Goal: Check status: Check status

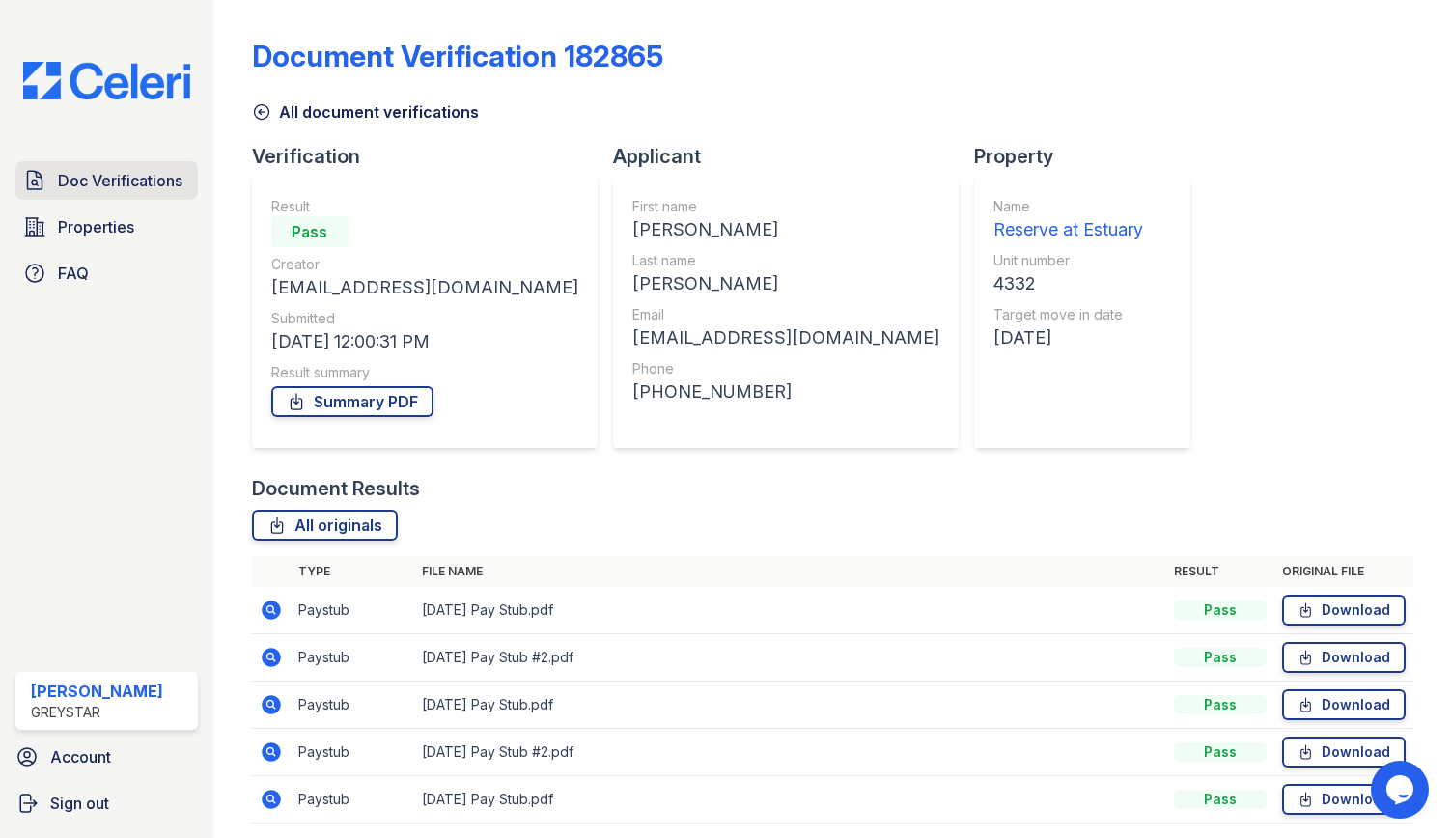
click at [107, 167] on link "Doc Verifications" at bounding box center [106, 180] width 182 height 39
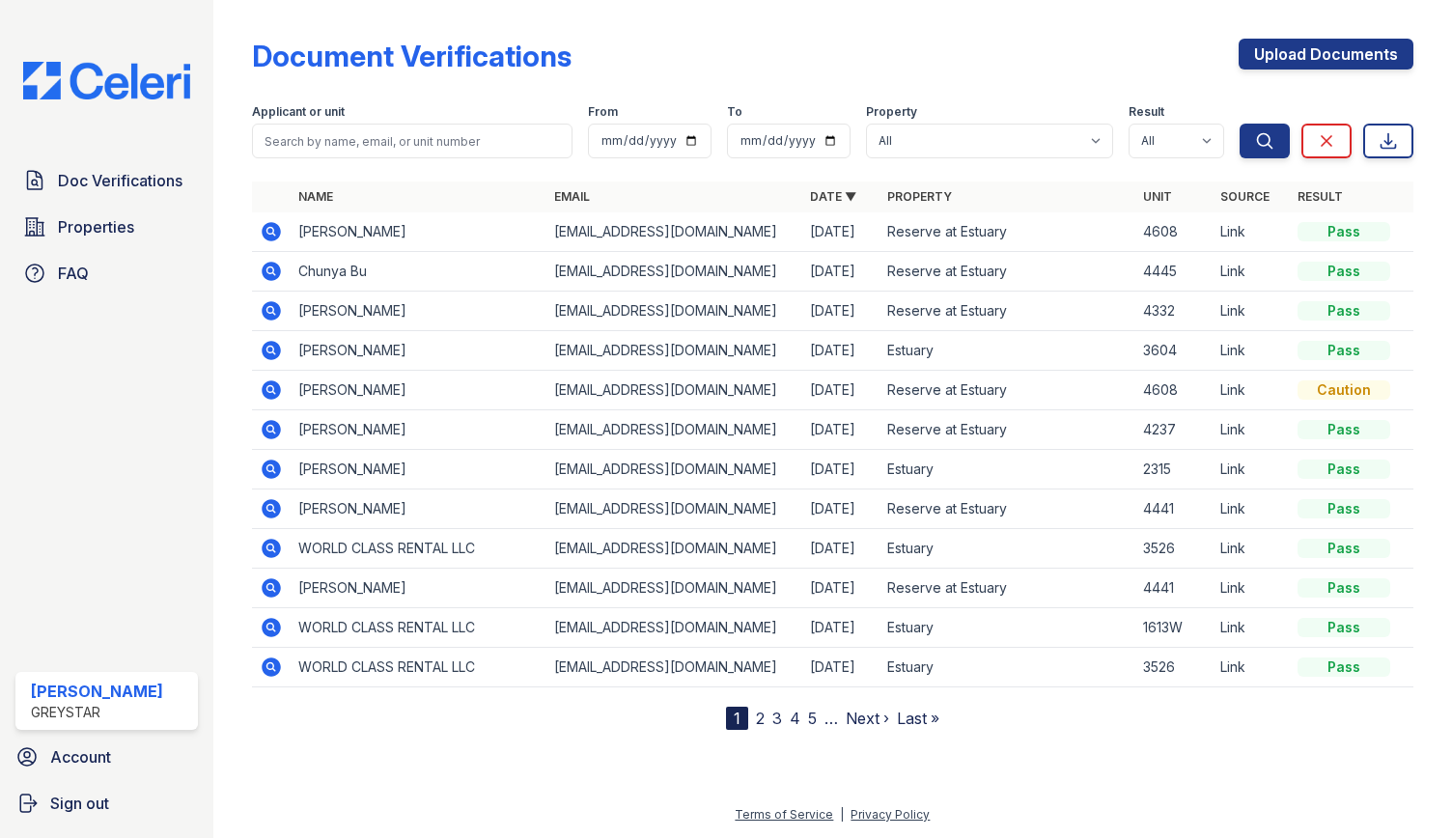
click at [274, 384] on icon at bounding box center [271, 389] width 19 height 19
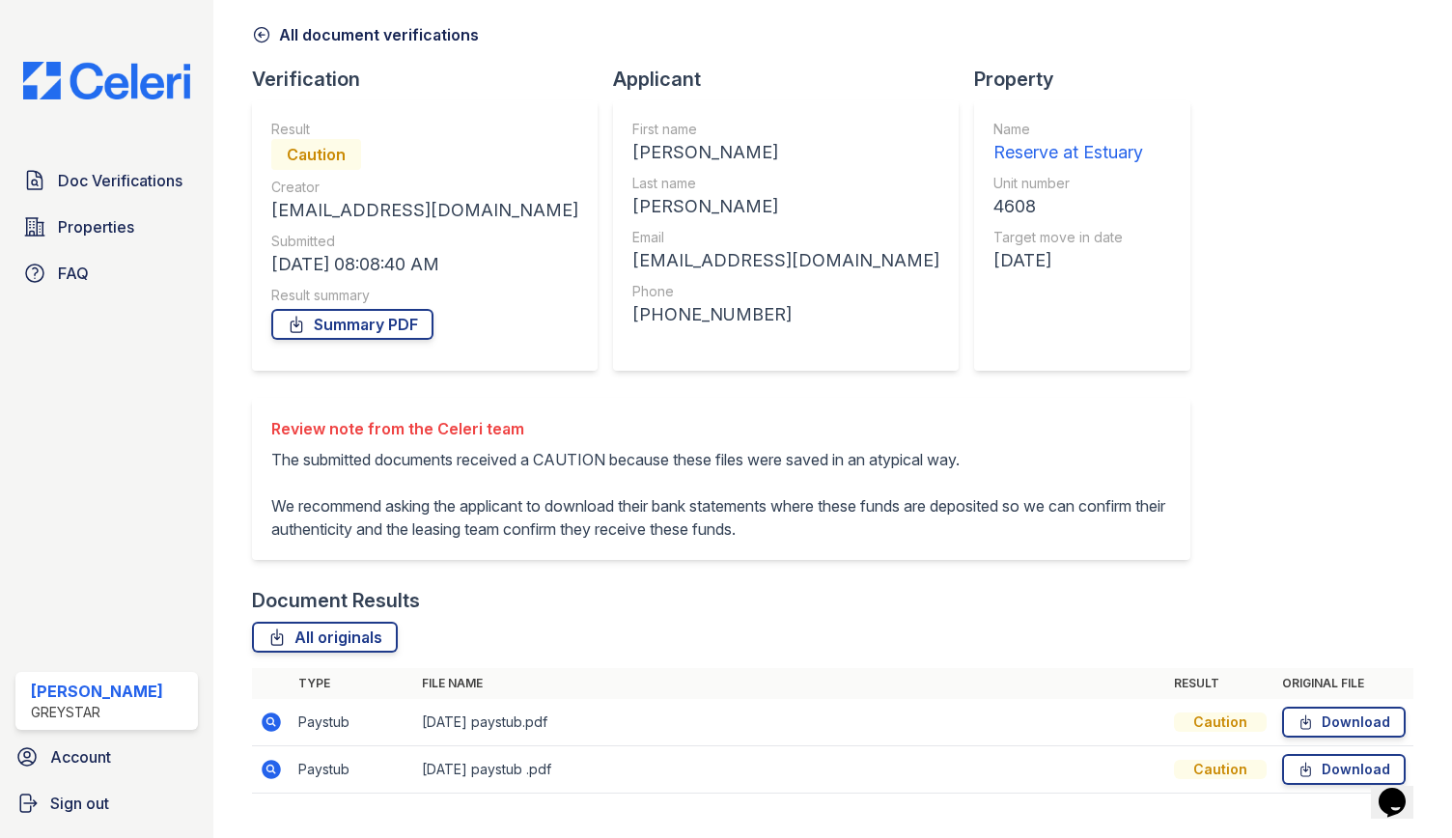
scroll to position [140, 0]
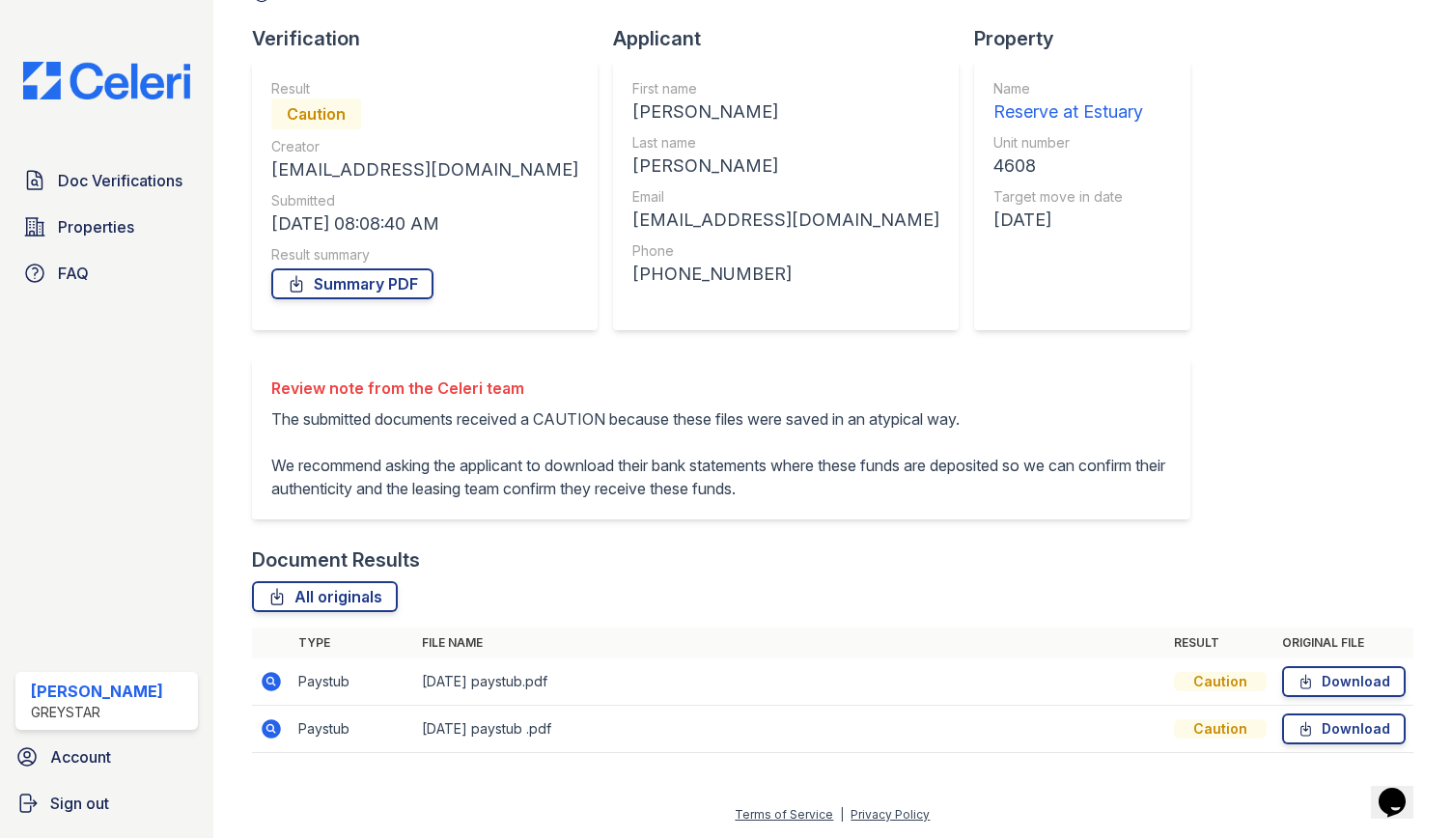
click at [270, 680] on icon at bounding box center [269, 680] width 5 height 5
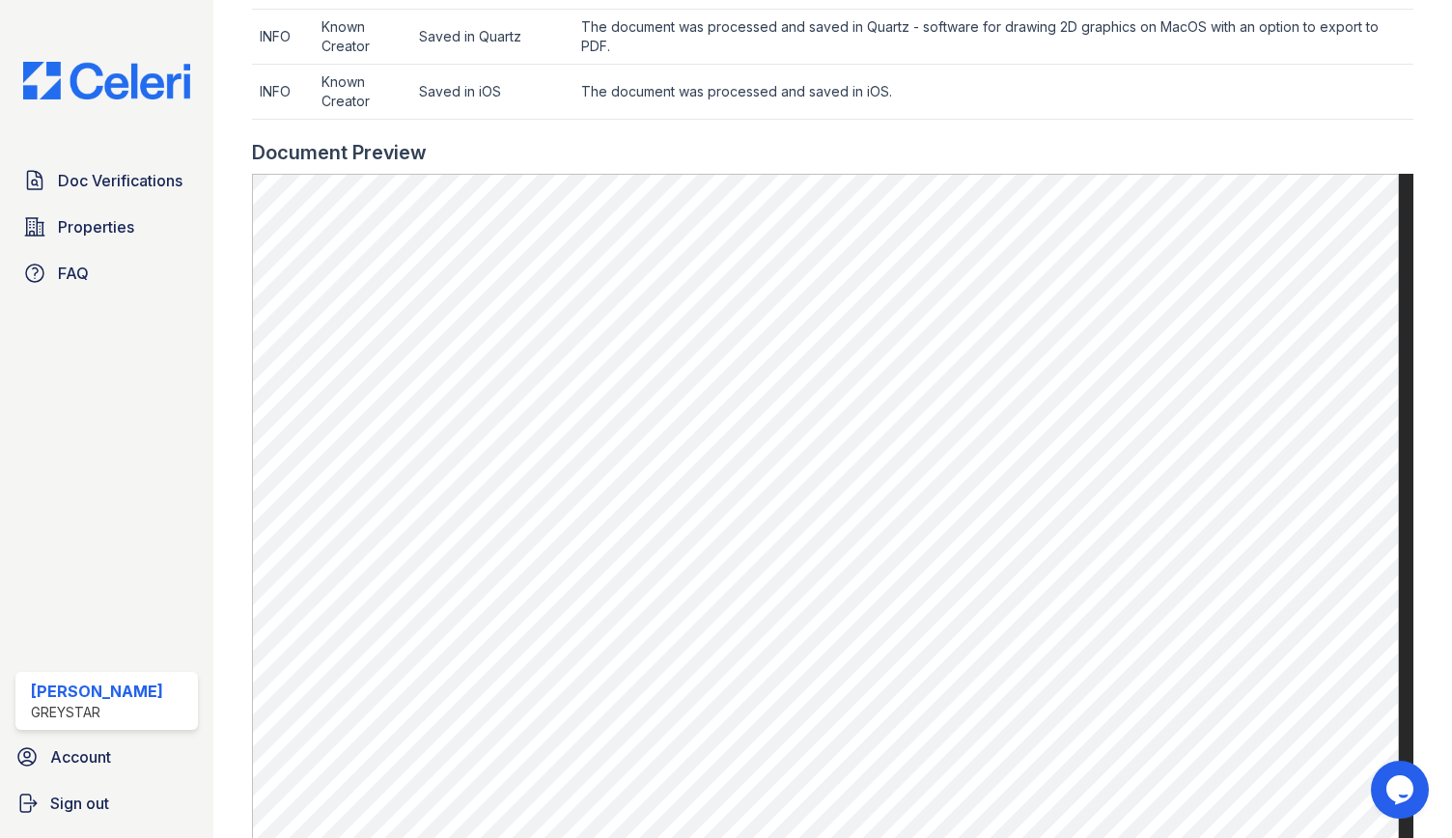
scroll to position [579, 0]
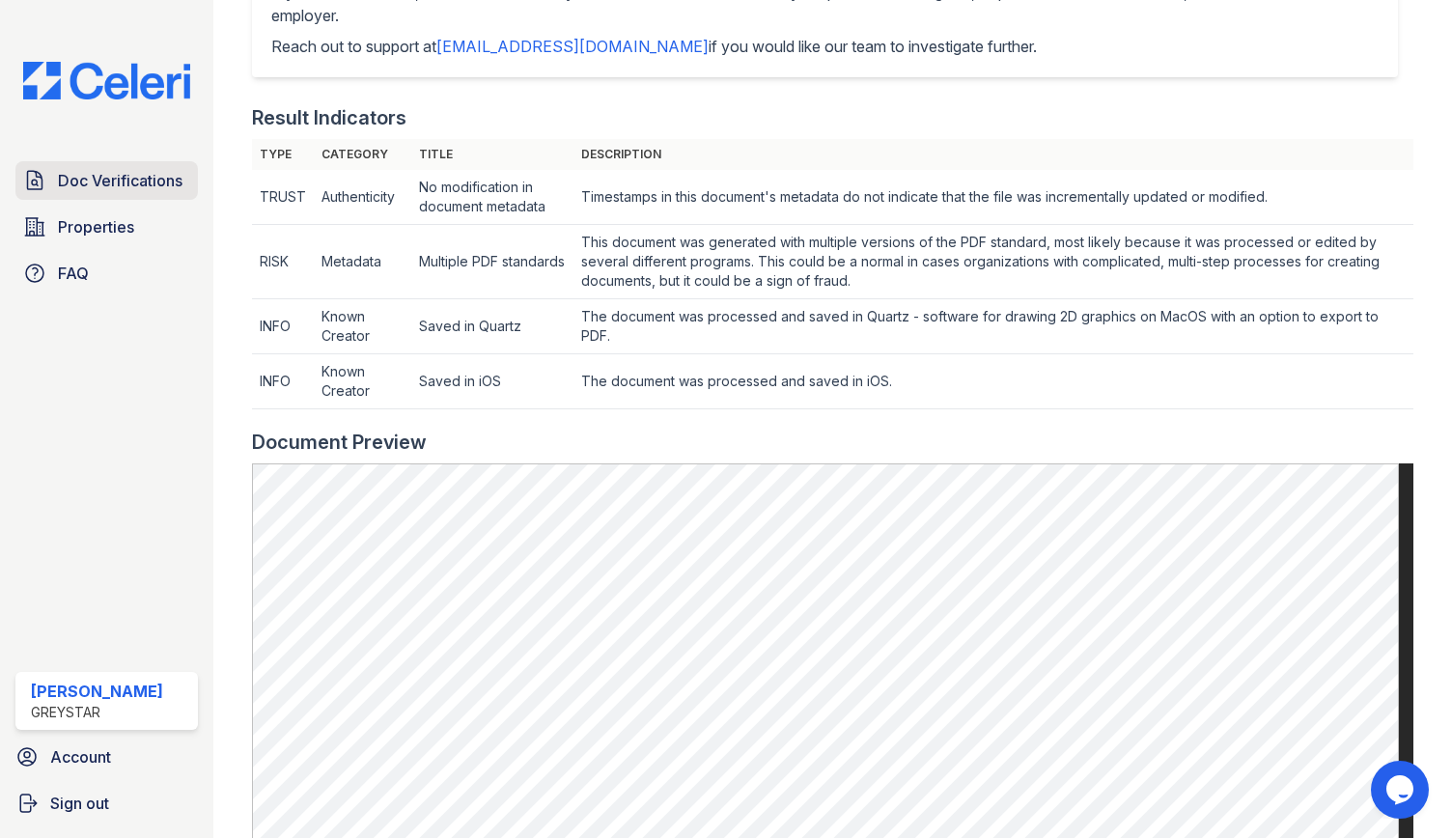
click at [67, 167] on link "Doc Verifications" at bounding box center [106, 180] width 182 height 39
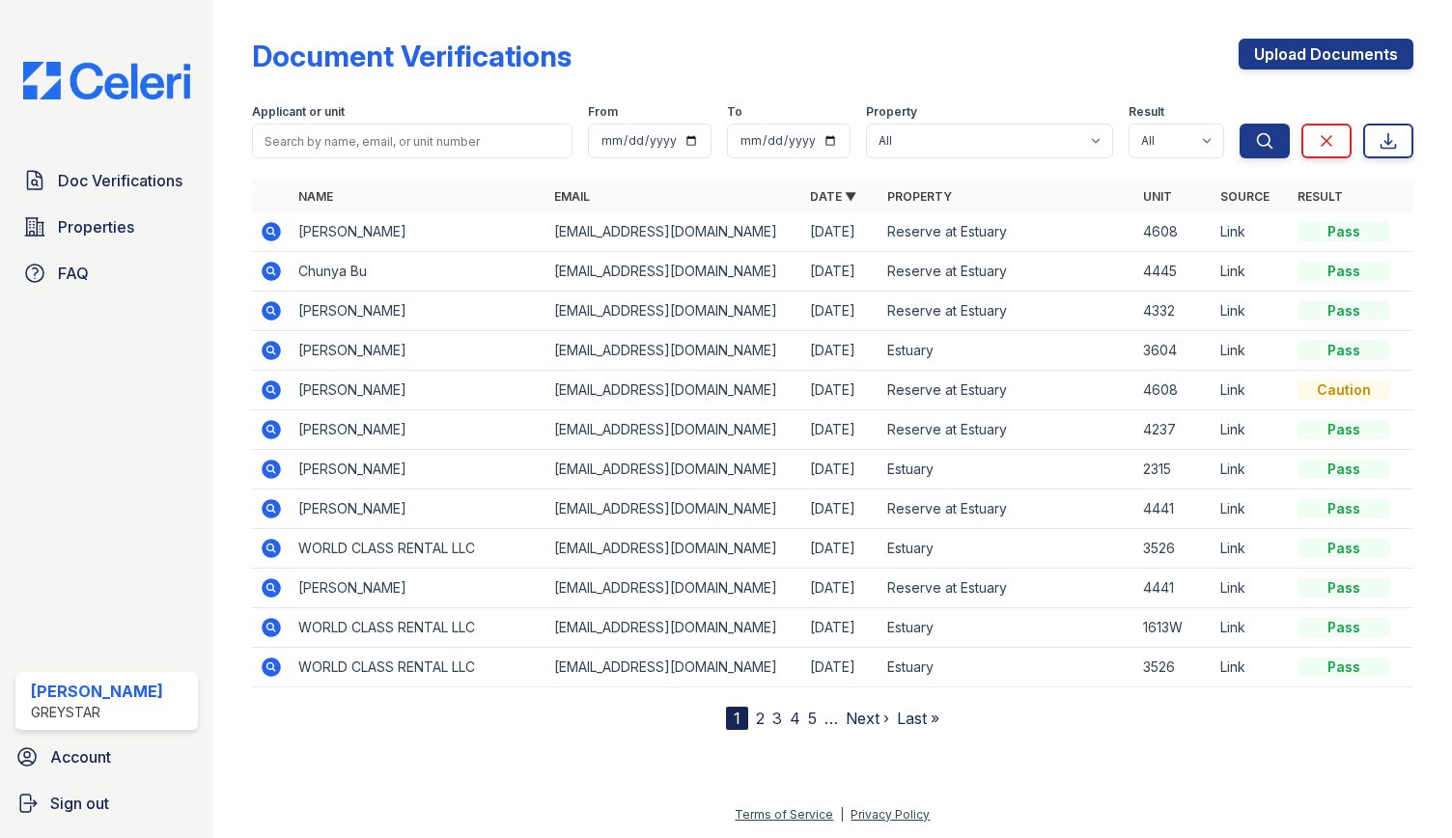
click at [279, 226] on icon at bounding box center [271, 231] width 23 height 23
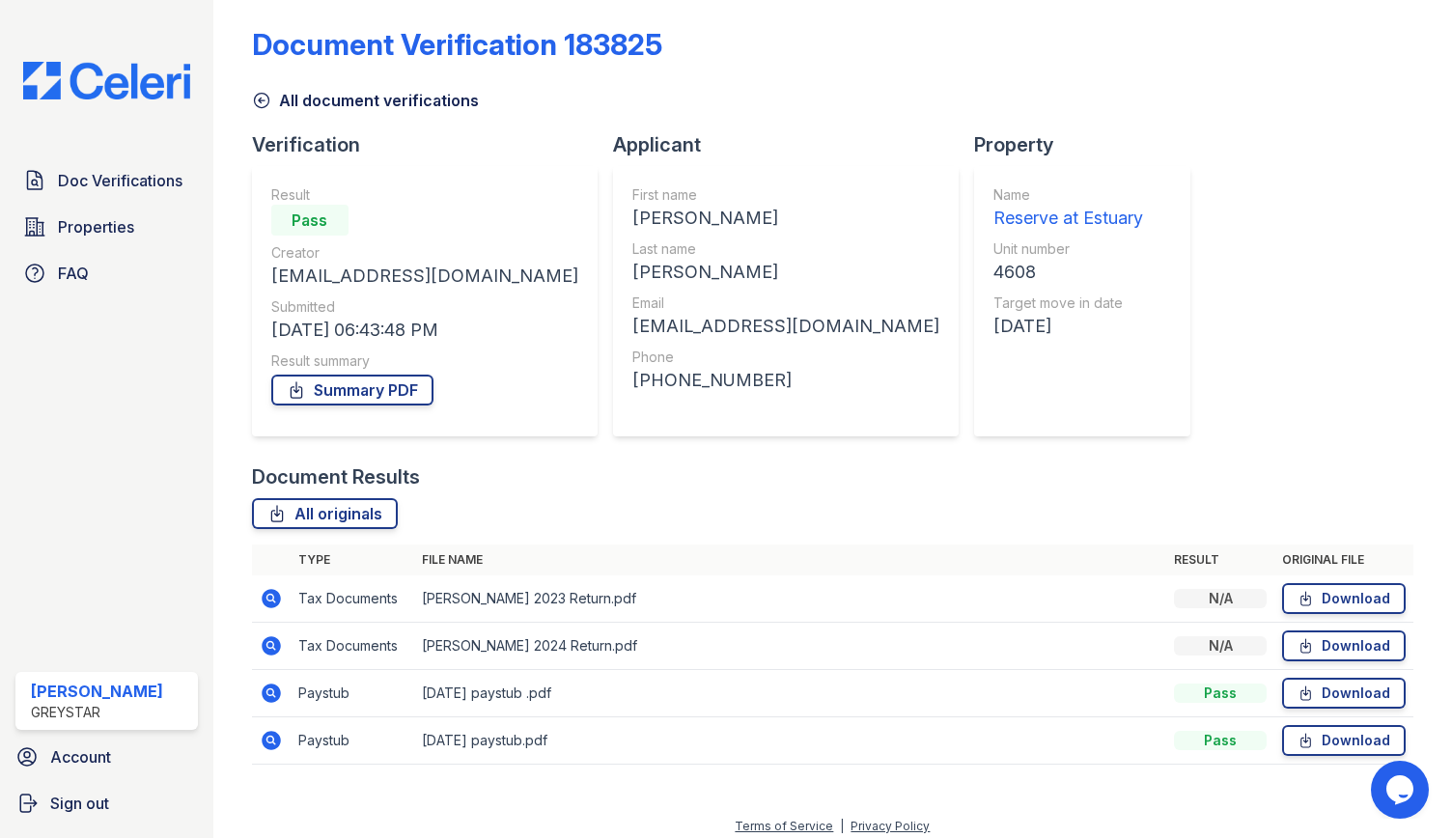
scroll to position [21, 0]
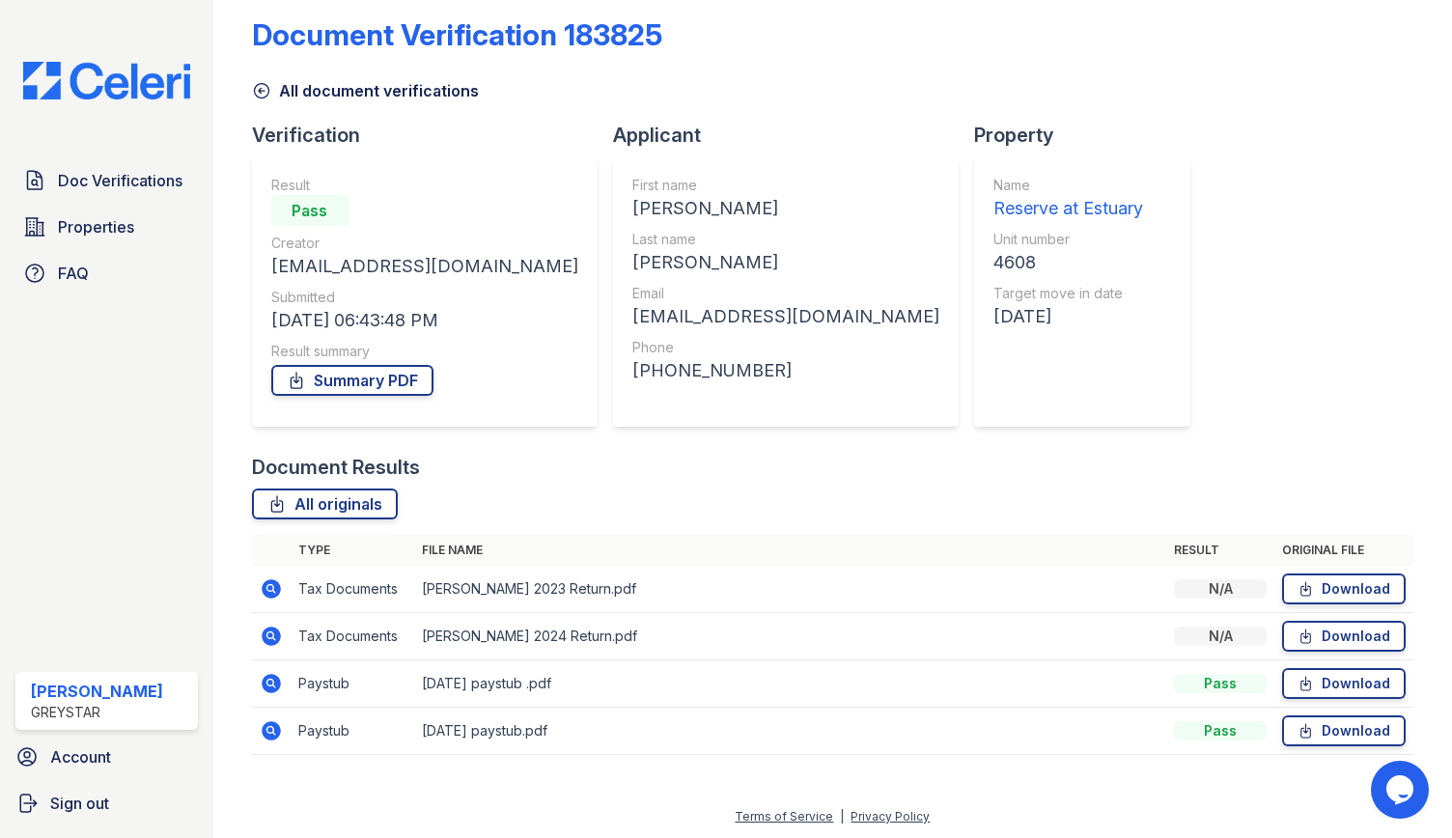
click at [264, 584] on icon at bounding box center [271, 588] width 19 height 19
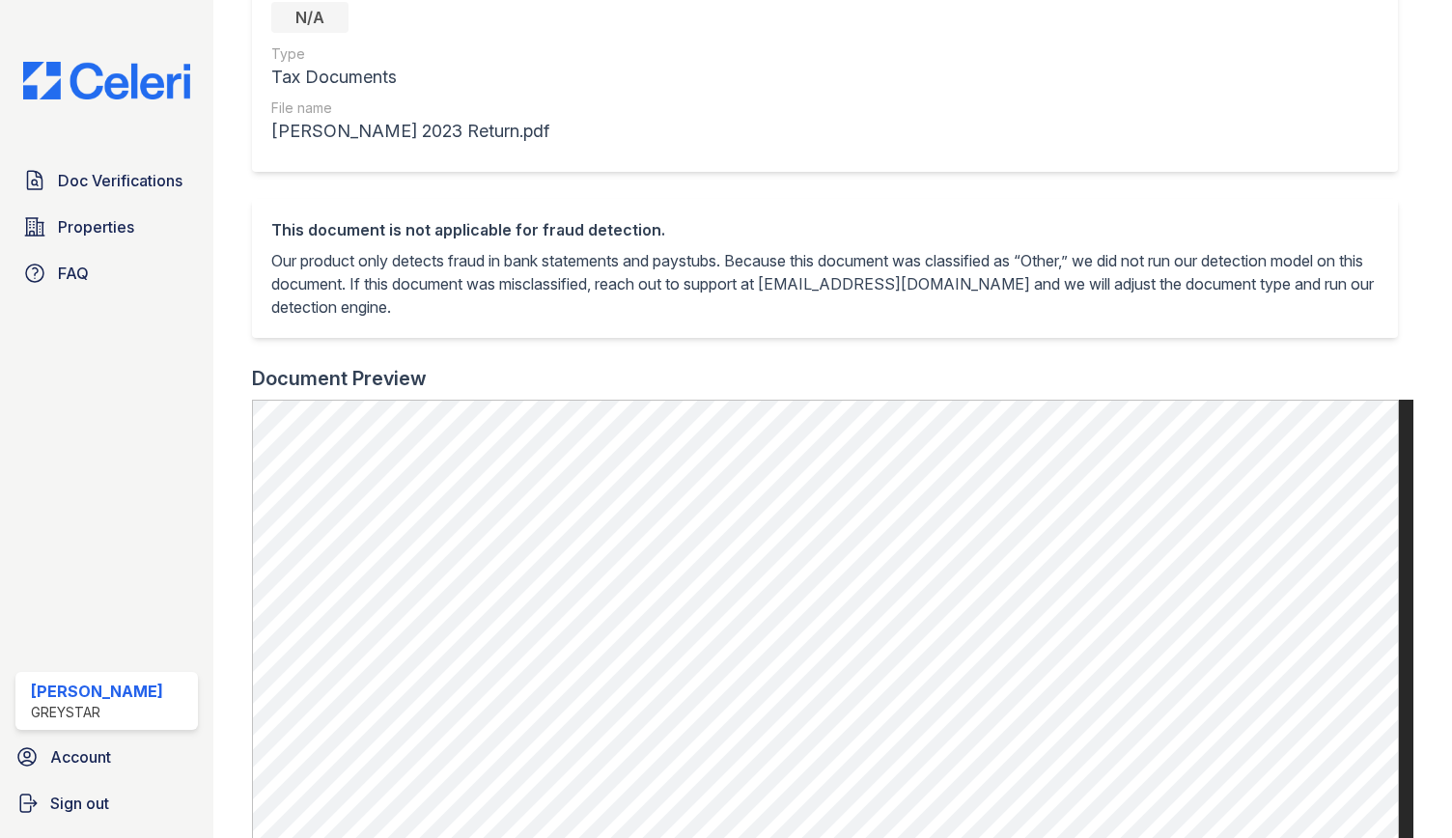
scroll to position [386, 0]
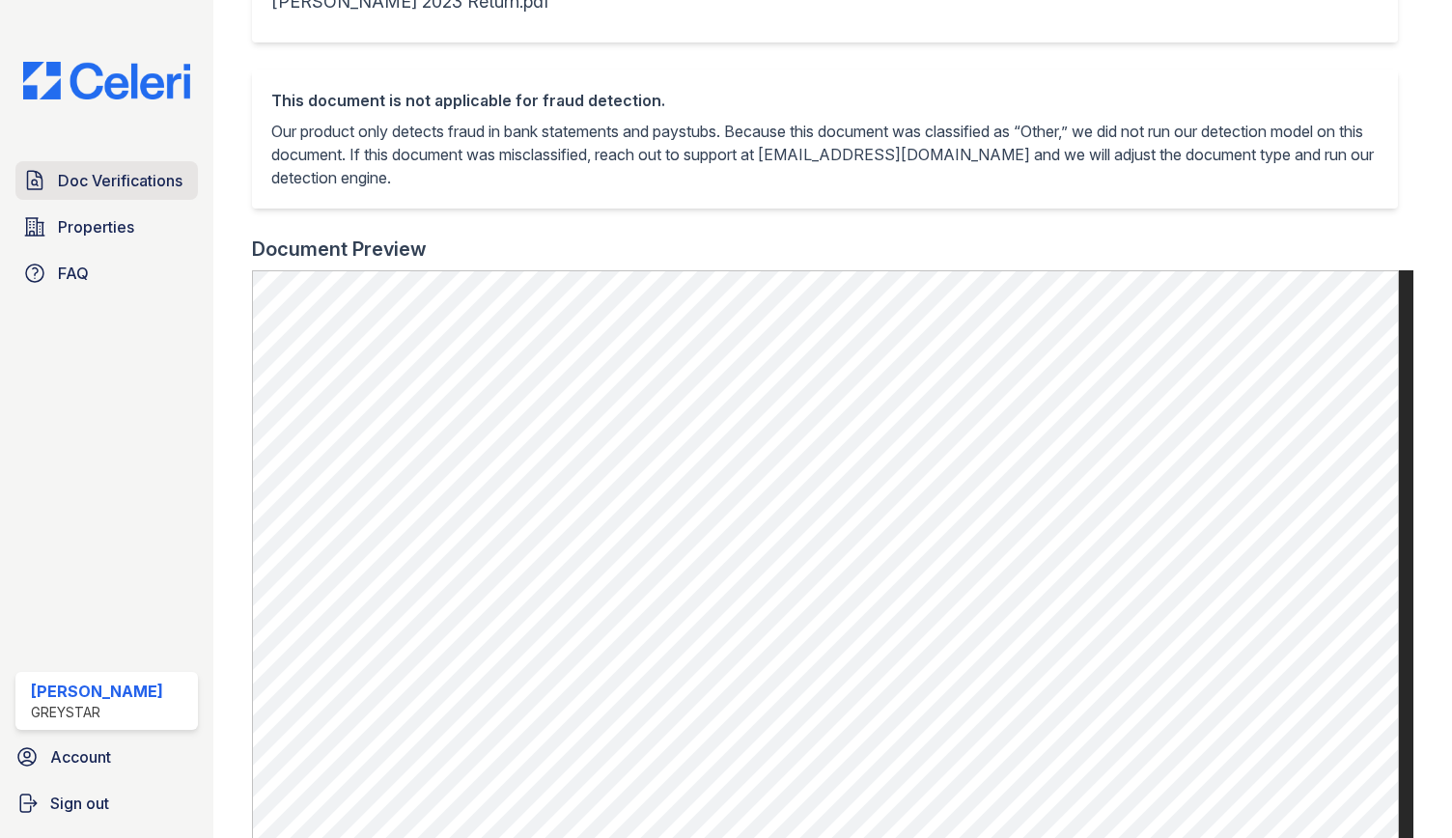
click at [89, 171] on span "Doc Verifications" at bounding box center [120, 180] width 125 height 23
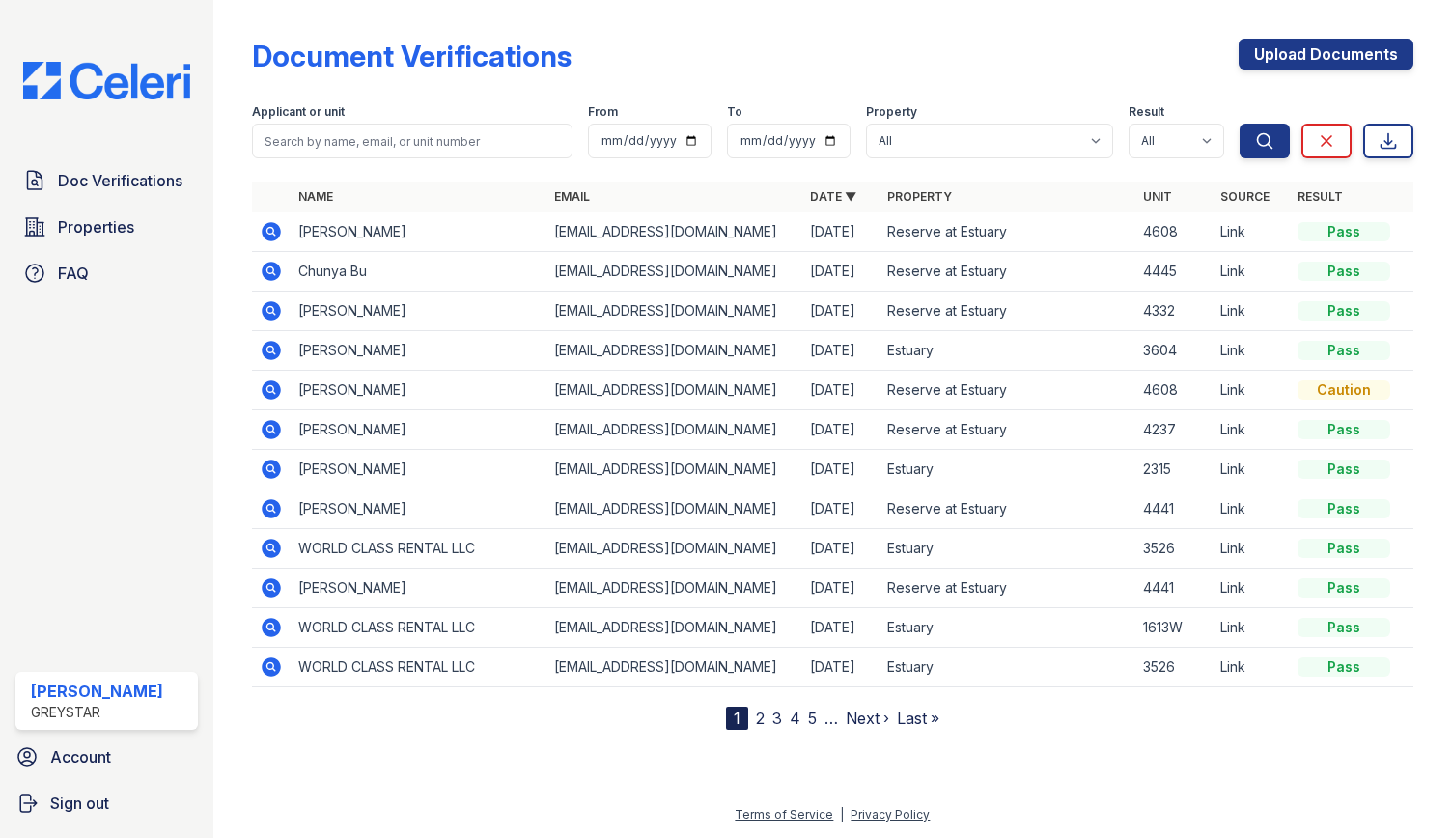
click at [360, 235] on td "John Carmona" at bounding box center [419, 232] width 256 height 40
click at [271, 226] on icon at bounding box center [271, 231] width 19 height 19
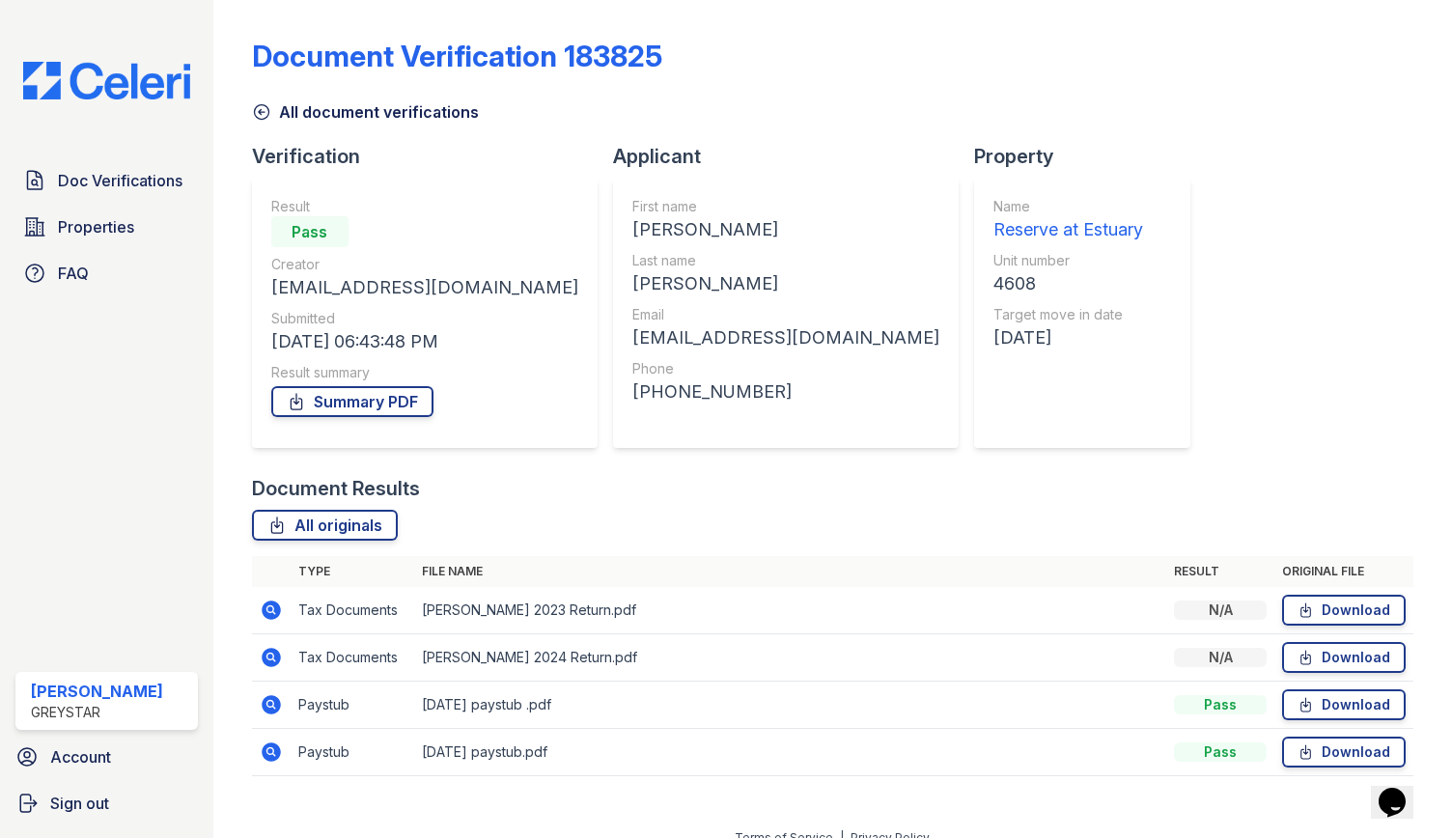
click at [276, 654] on icon at bounding box center [271, 657] width 19 height 19
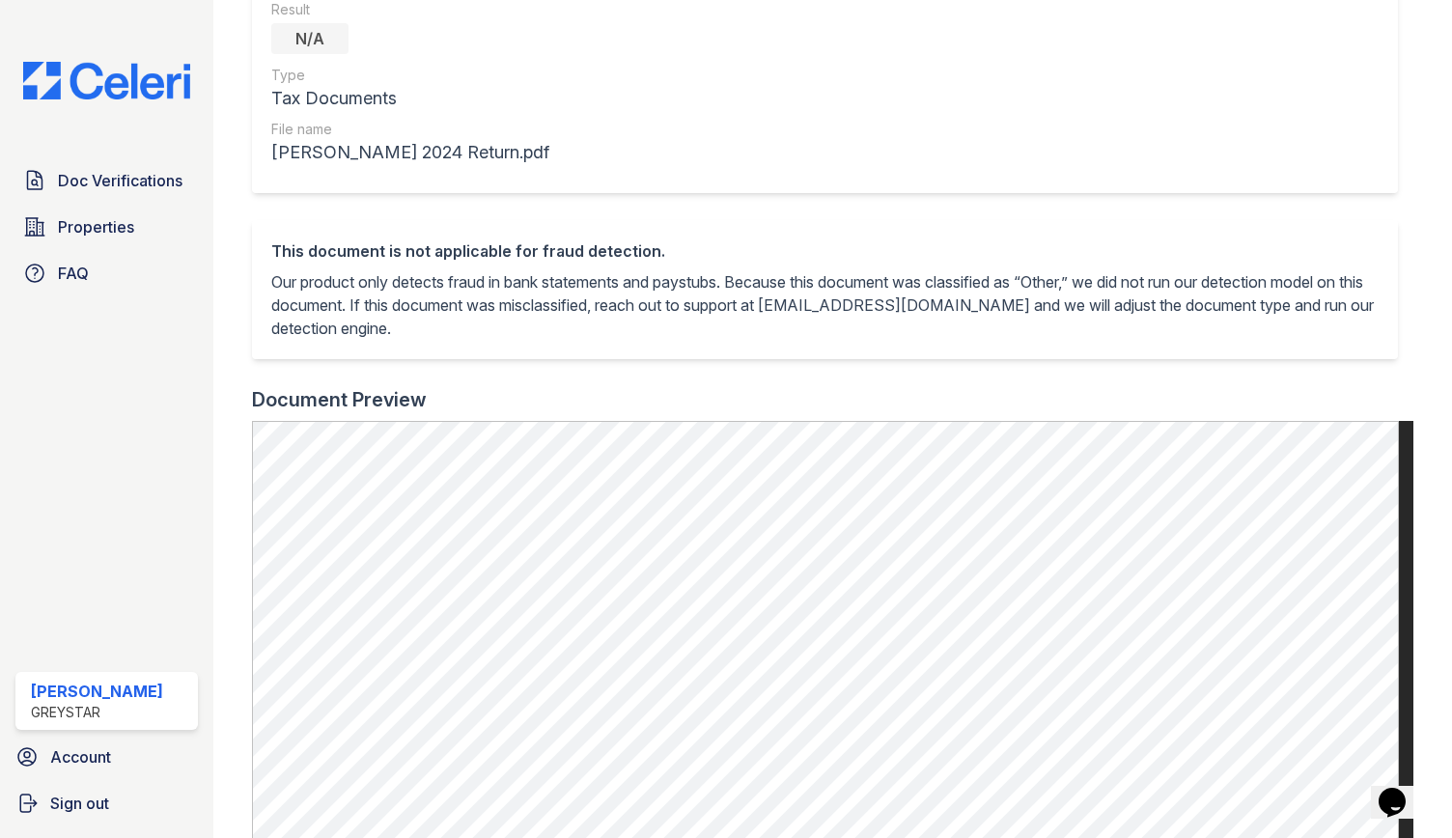
scroll to position [483, 0]
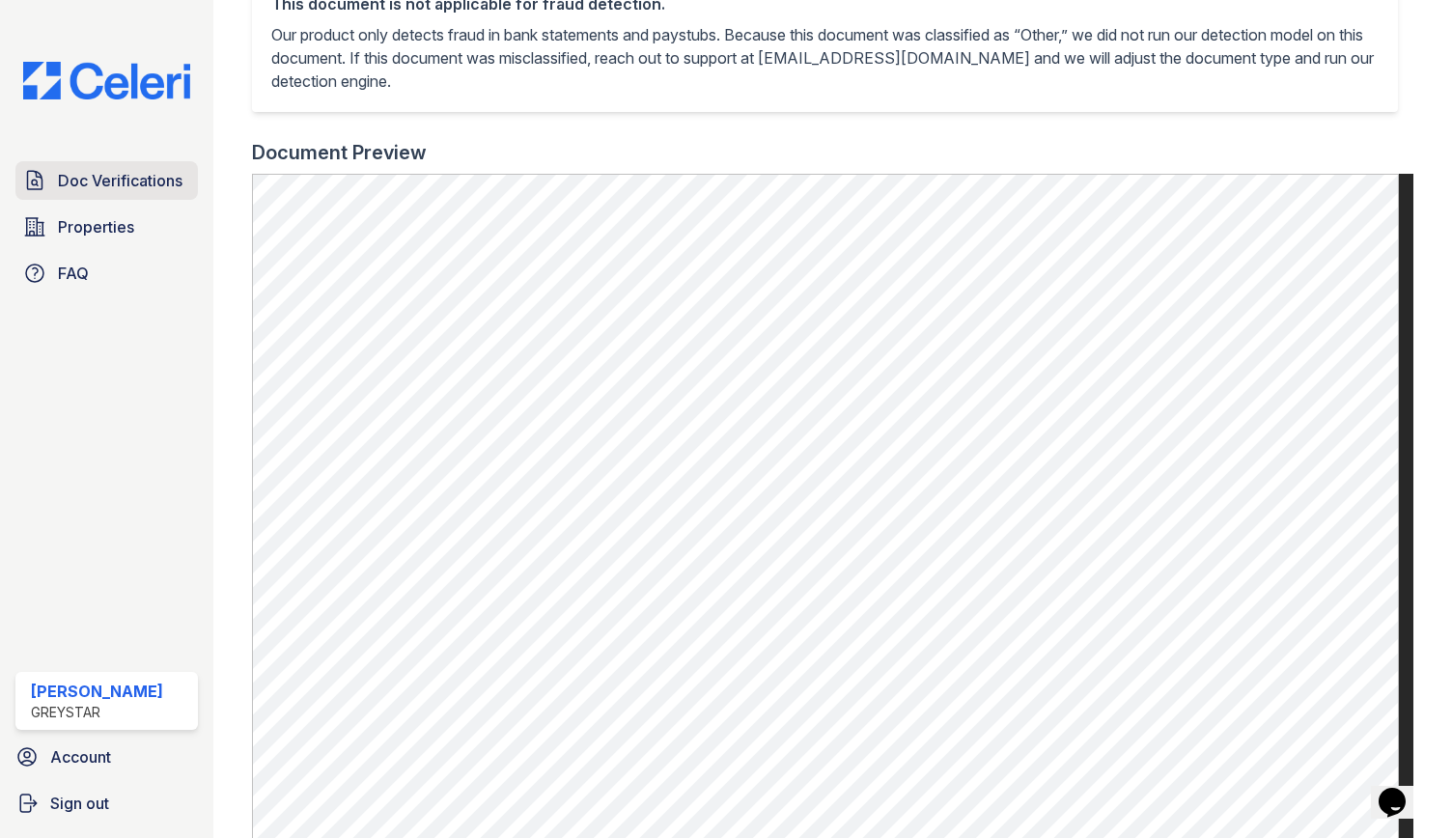
click at [58, 166] on link "Doc Verifications" at bounding box center [106, 180] width 182 height 39
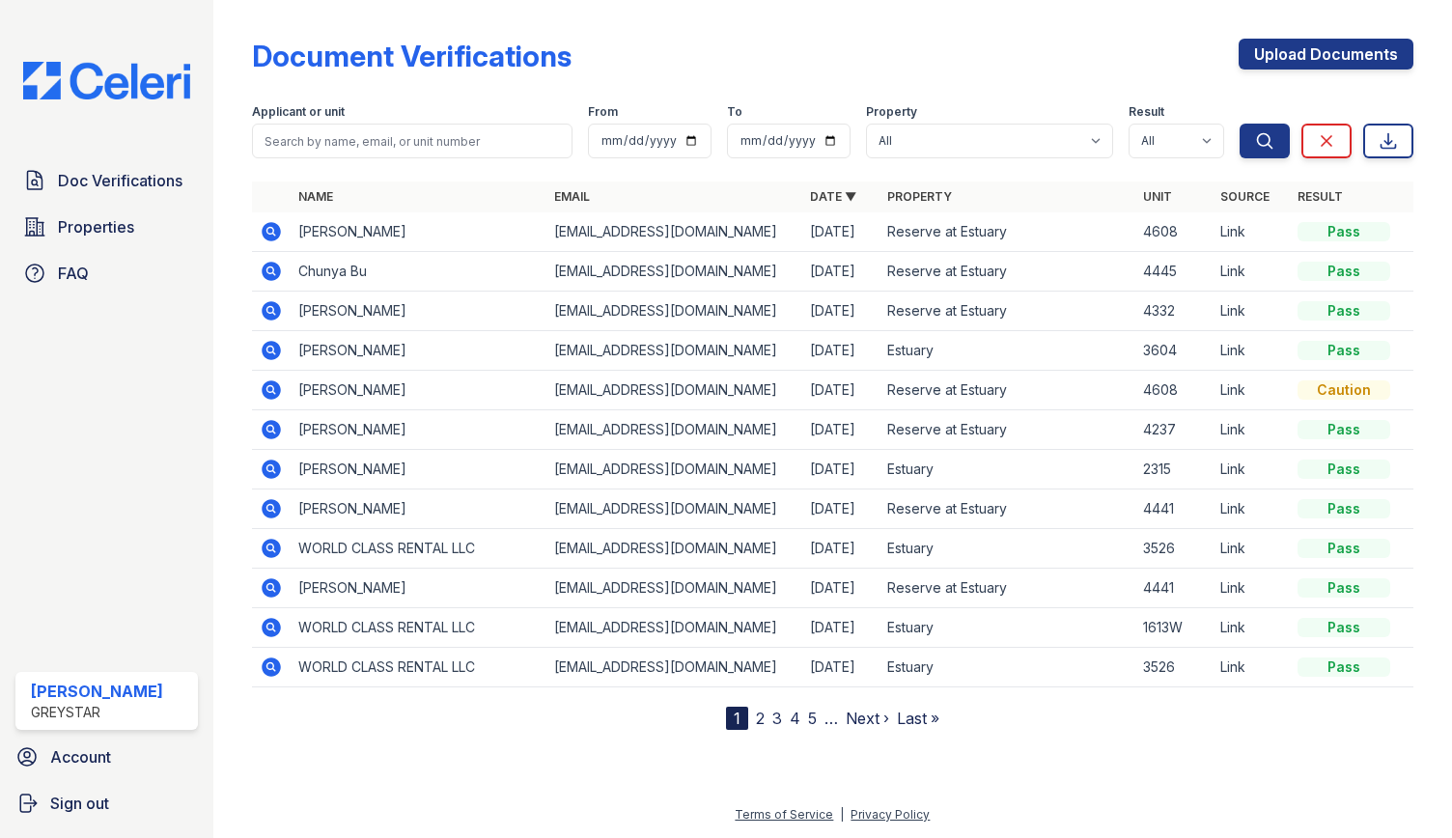
click at [268, 225] on icon at bounding box center [271, 231] width 19 height 19
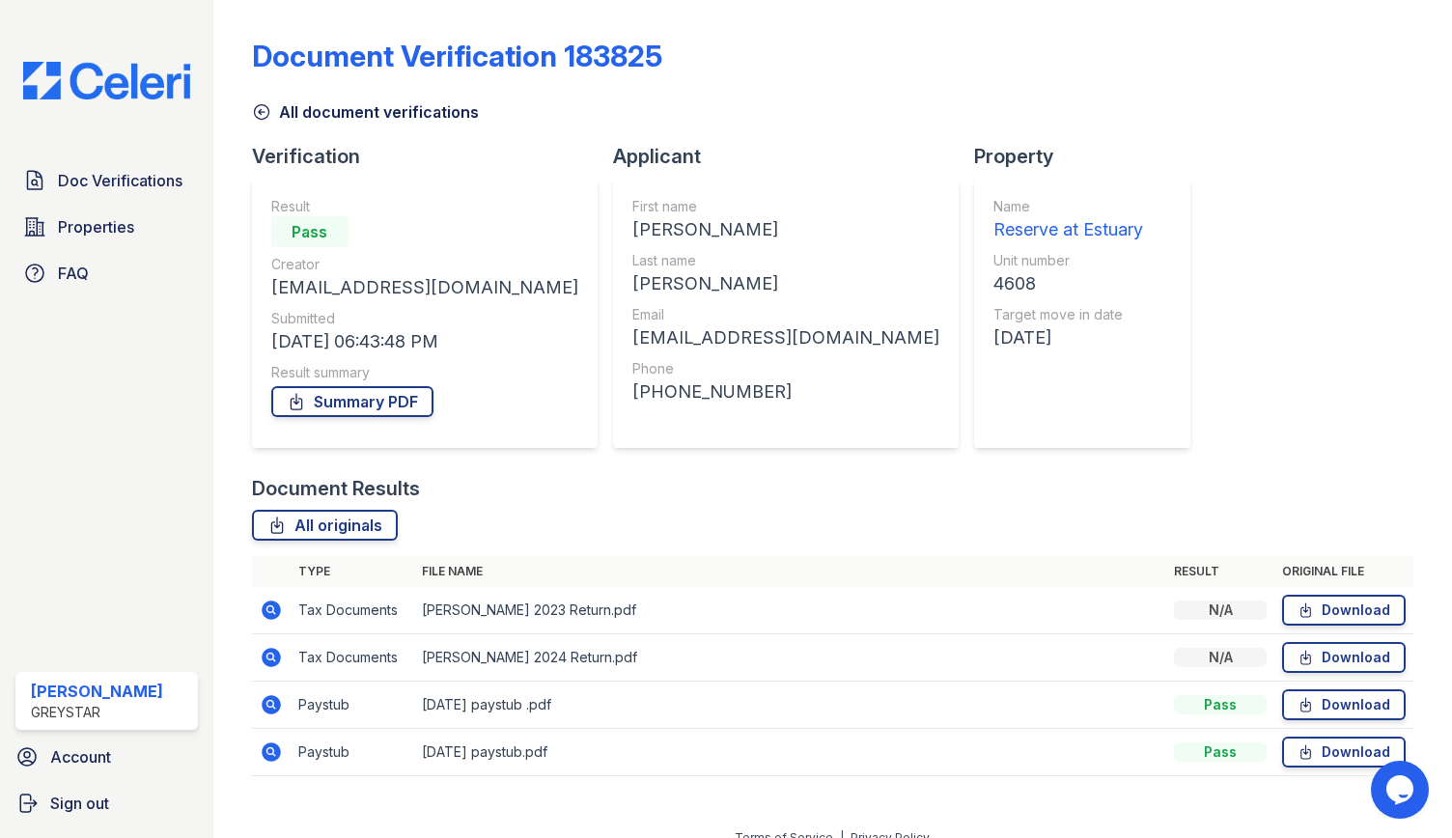
click at [278, 706] on icon at bounding box center [271, 704] width 19 height 19
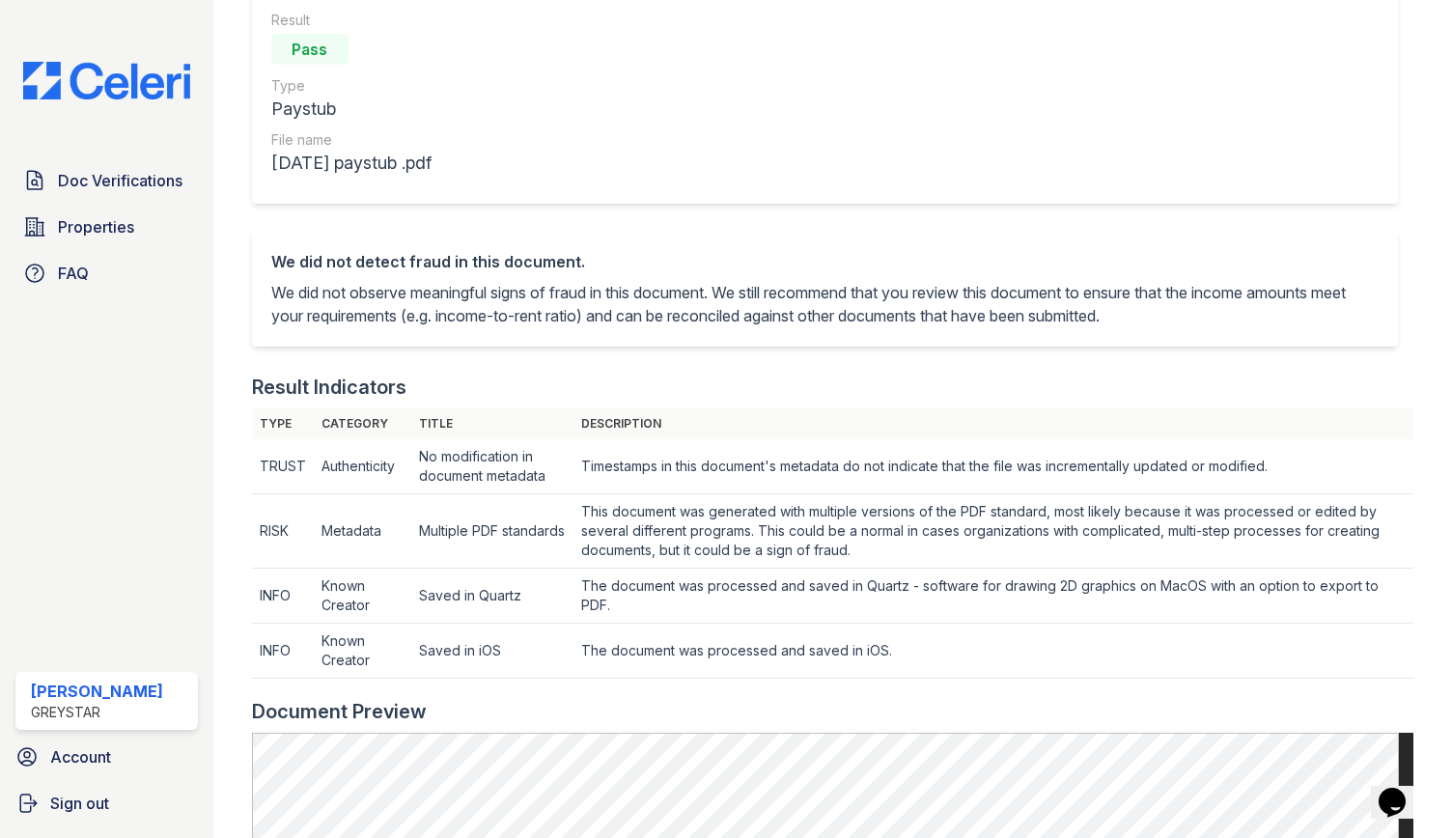
scroll to position [483, 0]
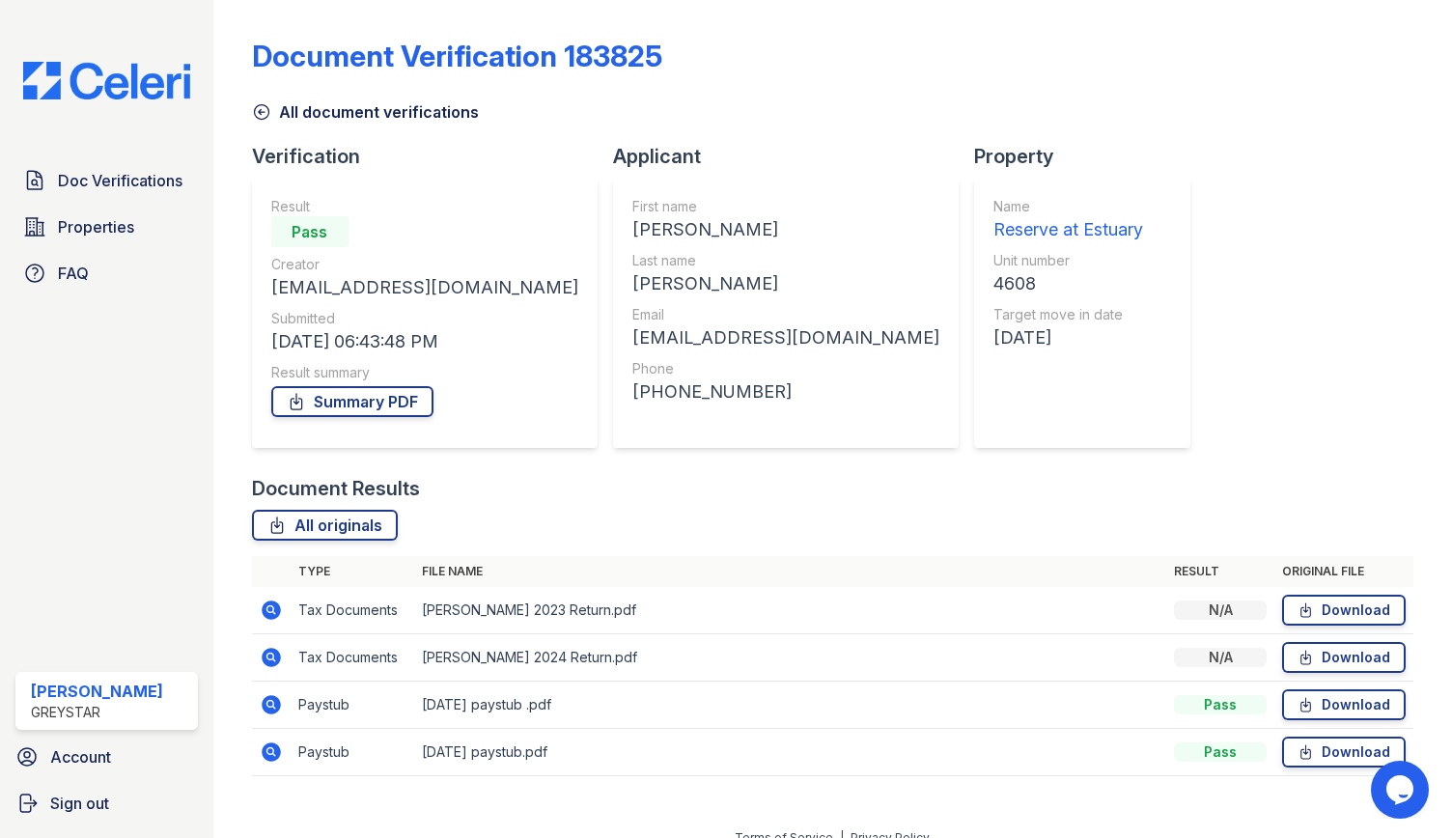
click at [268, 750] on icon at bounding box center [269, 750] width 5 height 5
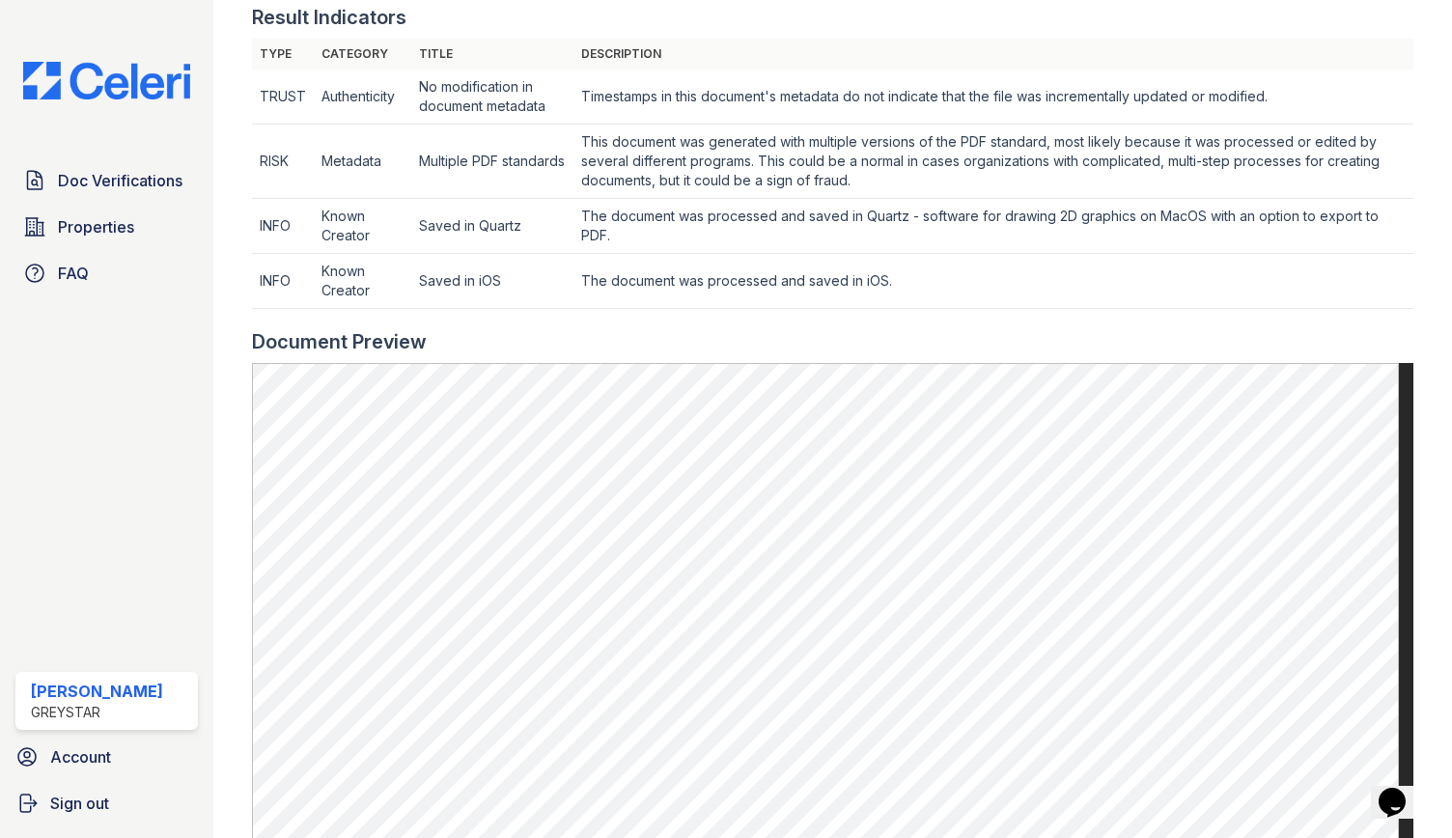
scroll to position [772, 0]
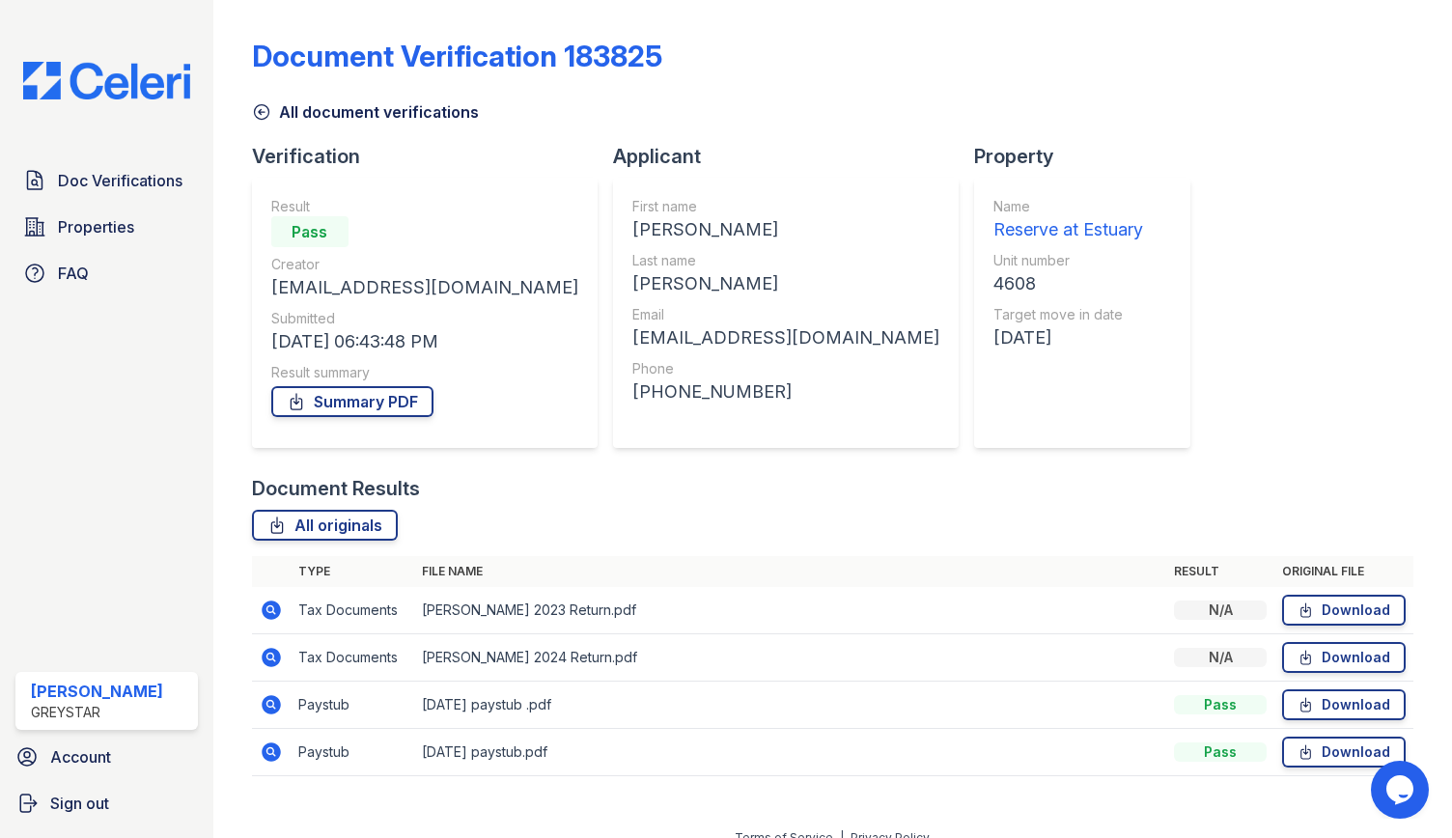
click at [262, 704] on icon at bounding box center [271, 704] width 19 height 19
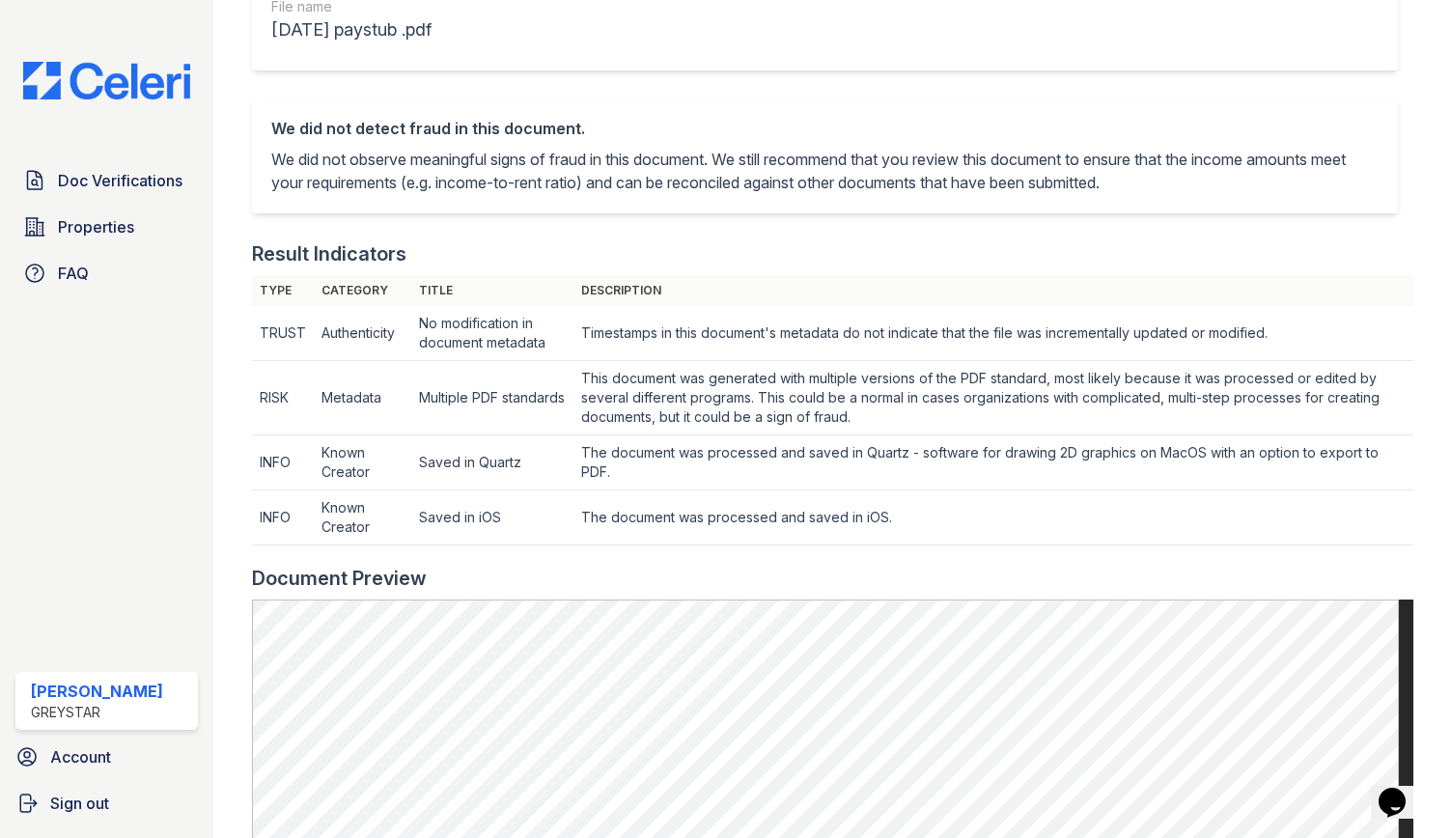
scroll to position [579, 0]
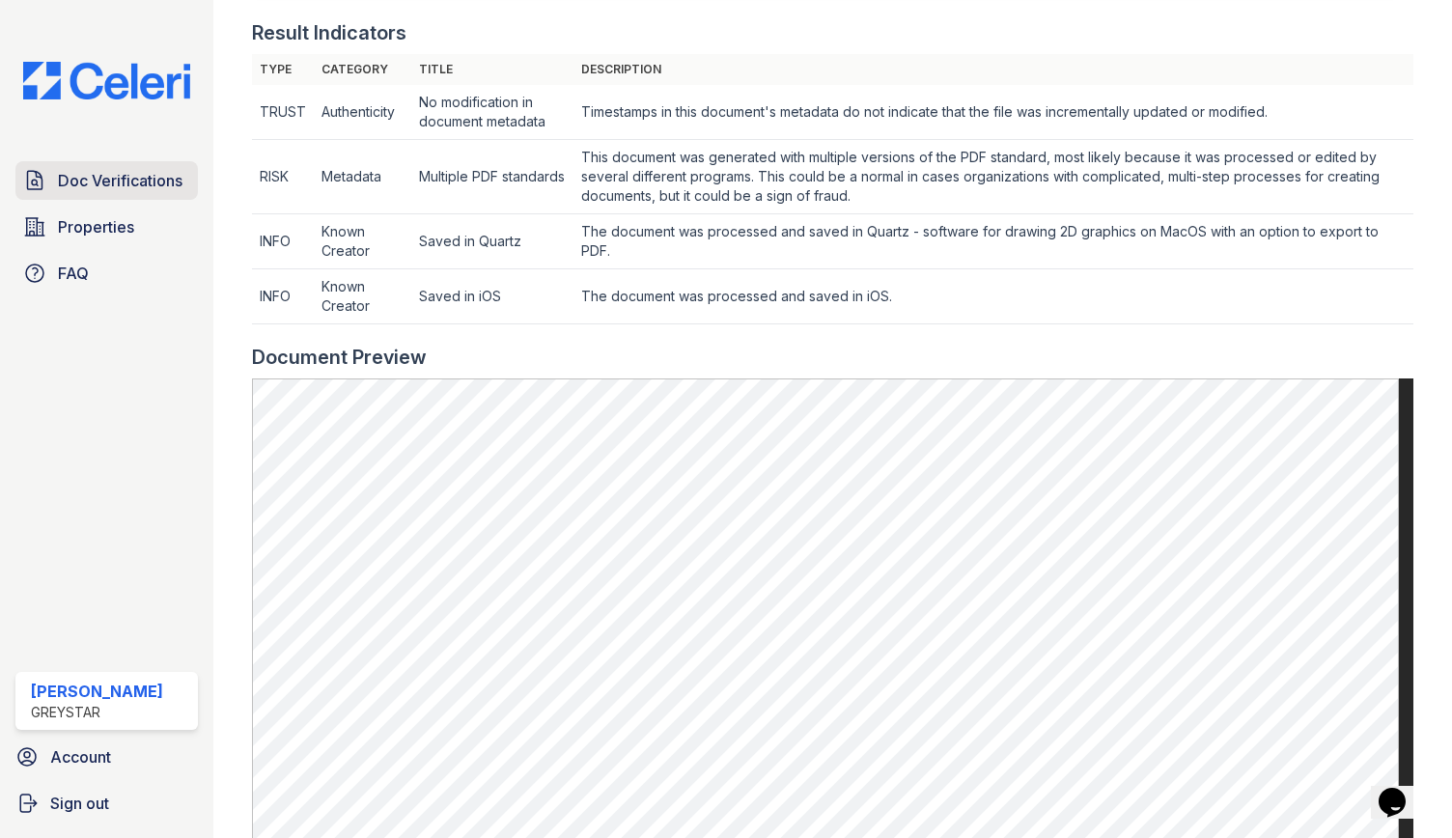
click at [91, 169] on span "Doc Verifications" at bounding box center [120, 180] width 125 height 23
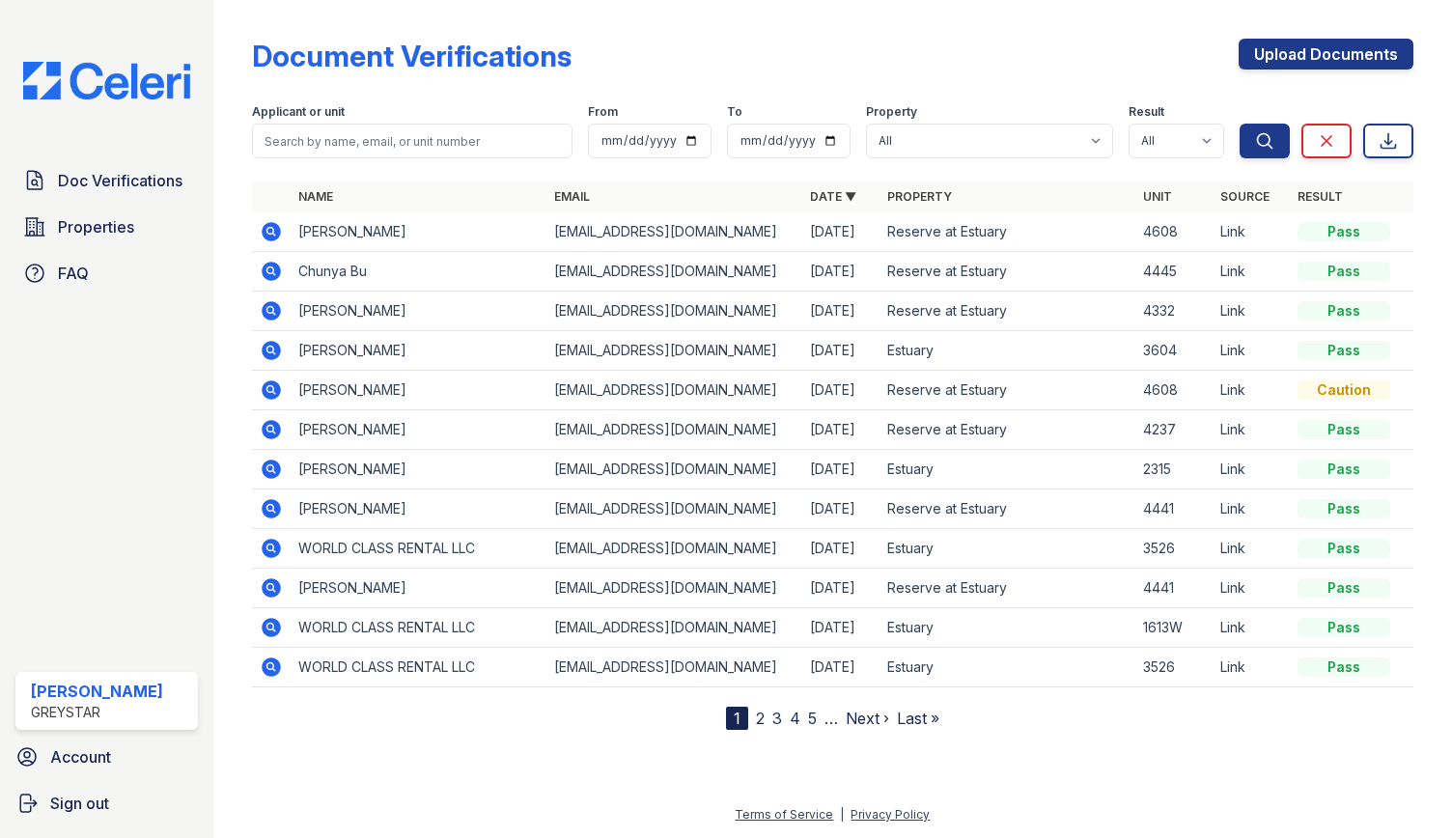
click at [272, 224] on icon at bounding box center [271, 231] width 19 height 19
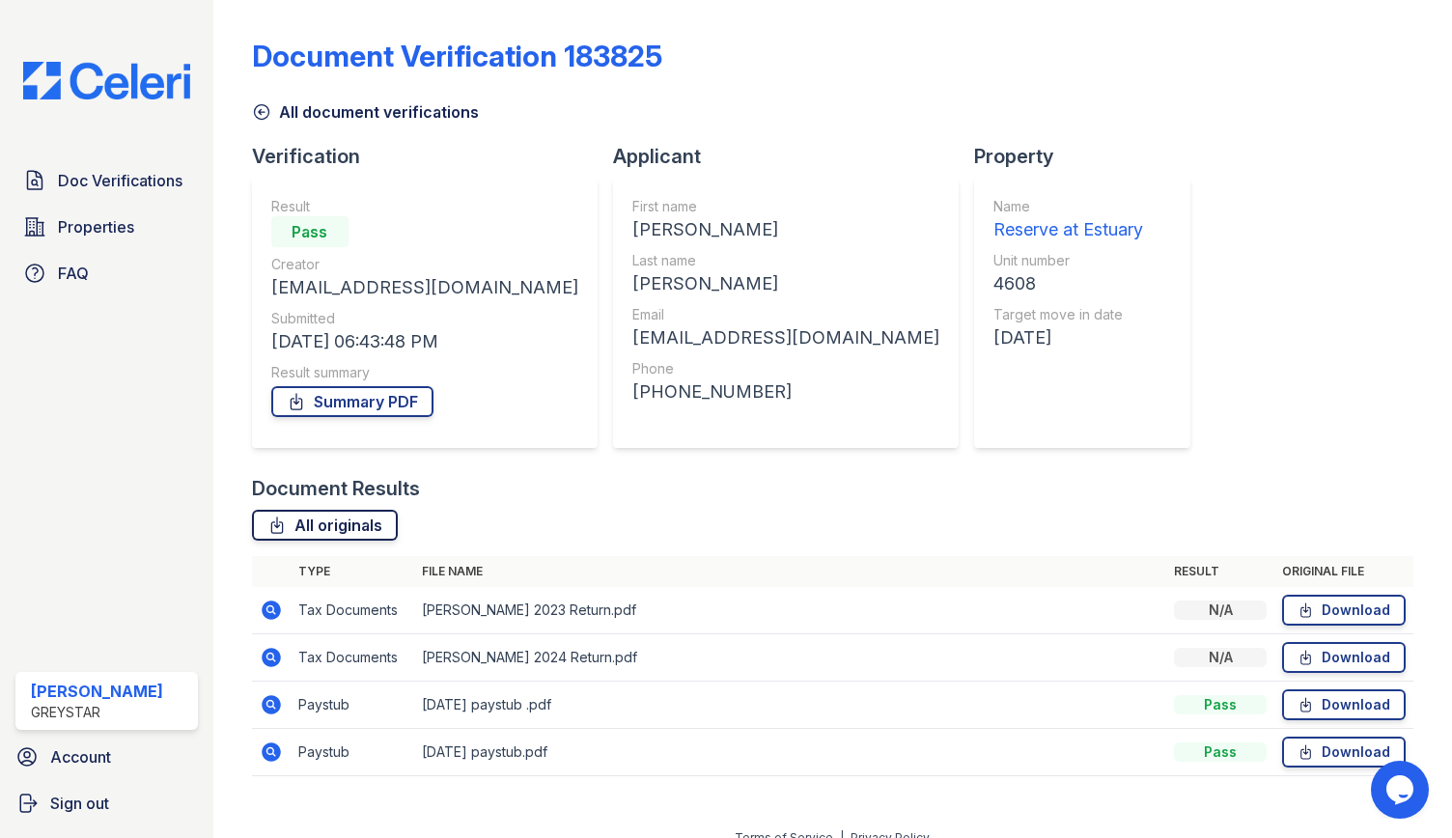
click at [290, 520] on link "All originals" at bounding box center [325, 525] width 146 height 31
